Goal: Find specific page/section: Find specific page/section

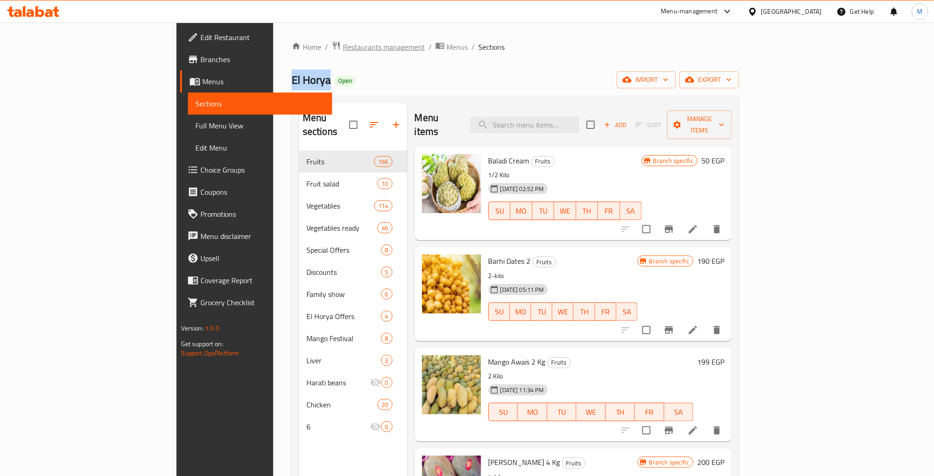
click at [343, 47] on span "Restaurants management" at bounding box center [384, 46] width 82 height 11
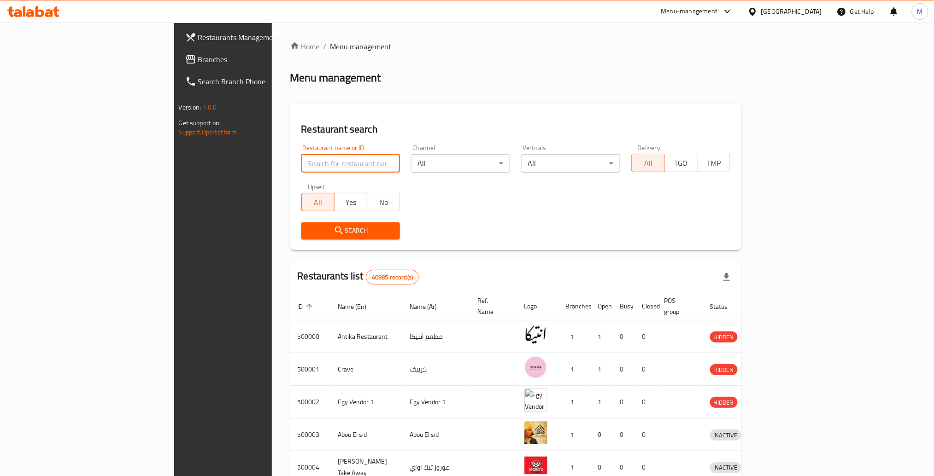
click at [301, 154] on input "search" at bounding box center [350, 163] width 99 height 18
type input "ر"
type input "venus"
click at [309, 225] on span "Search" at bounding box center [351, 231] width 84 height 12
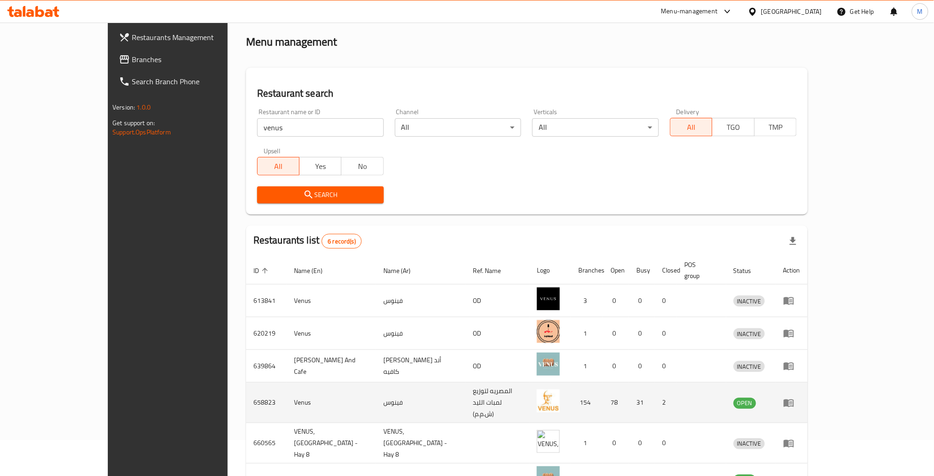
scroll to position [53, 0]
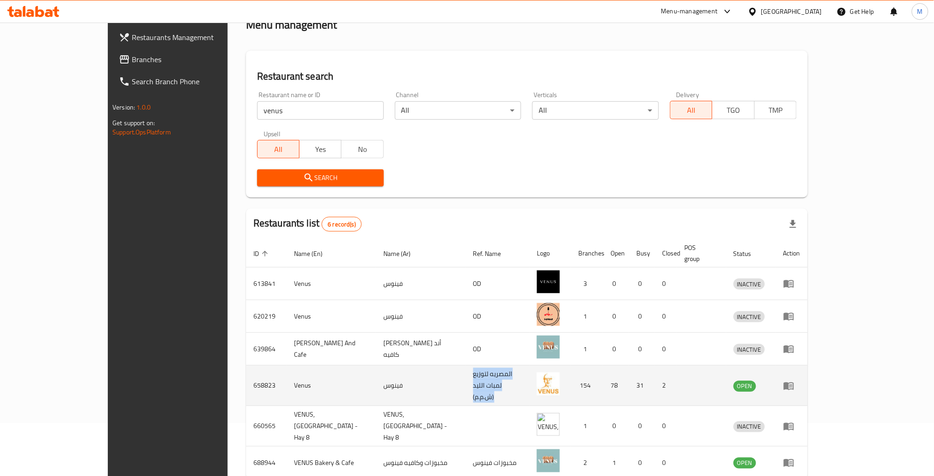
drag, startPoint x: 480, startPoint y: 349, endPoint x: 365, endPoint y: 349, distance: 114.7
click at [365, 366] on tr "658823 Venus فينوس المصريه لتوزيع لمبات الليد (ش.م.م) 154 78 31 2 OPEN" at bounding box center [527, 386] width 562 height 41
click at [794, 382] on icon "enhanced table" at bounding box center [789, 386] width 10 height 8
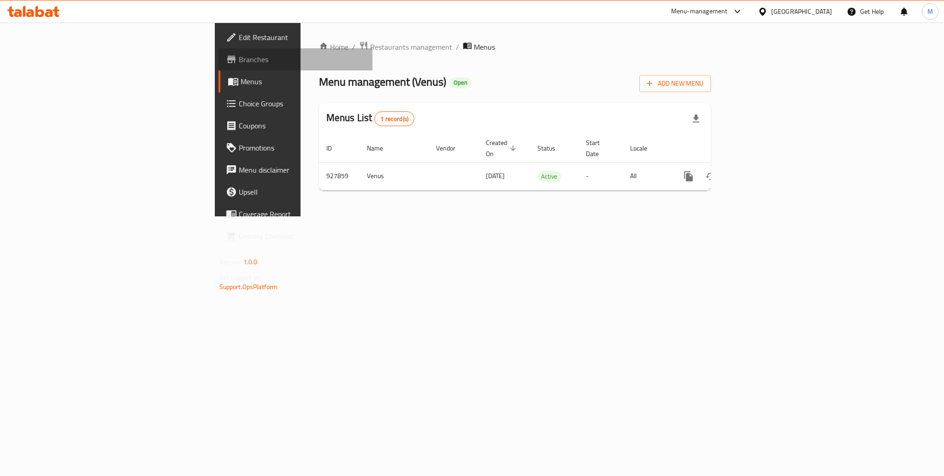
click at [239, 56] on span "Branches" at bounding box center [302, 59] width 126 height 11
